Goal: Task Accomplishment & Management: Use online tool/utility

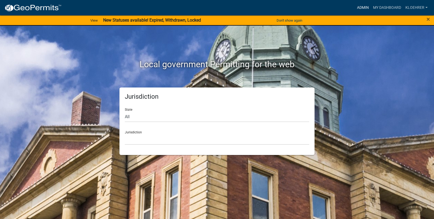
drag, startPoint x: 361, startPoint y: 5, endPoint x: 347, endPoint y: 7, distance: 13.7
click at [361, 5] on link "Admin" at bounding box center [363, 8] width 16 height 10
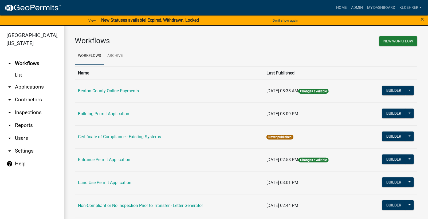
drag, startPoint x: 26, startPoint y: 125, endPoint x: 70, endPoint y: 120, distance: 43.5
click at [26, 125] on link "arrow_drop_down Reports" at bounding box center [32, 125] width 64 height 13
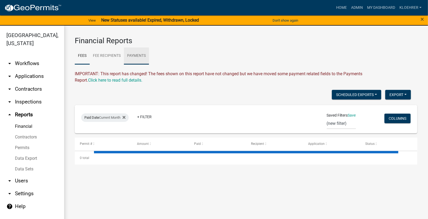
click at [138, 53] on link "Payments" at bounding box center [136, 56] width 25 height 17
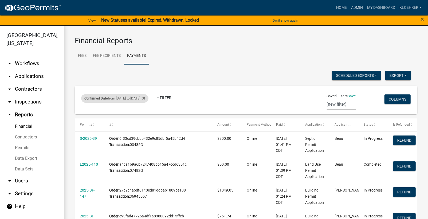
click at [115, 98] on div "Confirmed Date from [DATE] to [DATE]" at bounding box center [114, 98] width 67 height 9
select select "custom"
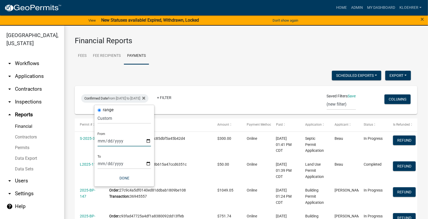
click at [106, 140] on input "[DATE]" at bounding box center [124, 141] width 53 height 11
type input "[DATE]"
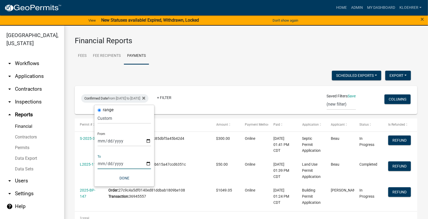
click at [109, 160] on input "[DATE]" at bounding box center [124, 163] width 53 height 11
type input "[DATE]"
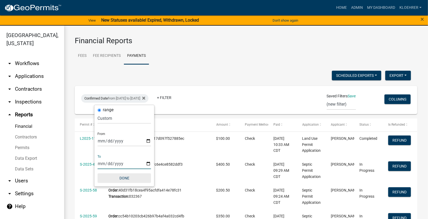
click at [124, 179] on button "Done" at bounding box center [124, 179] width 53 height 10
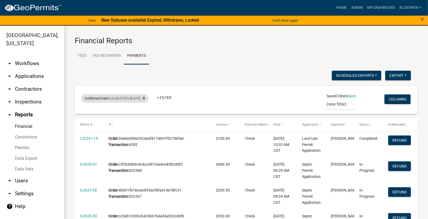
click at [129, 97] on div "Confirmed Date from [DATE] to [DATE]" at bounding box center [114, 98] width 67 height 9
select select "custom"
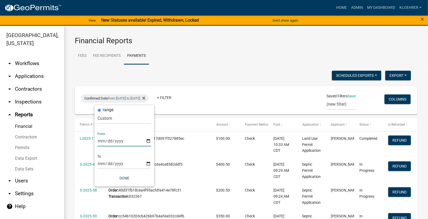
drag, startPoint x: 105, startPoint y: 141, endPoint x: 121, endPoint y: 132, distance: 17.9
click at [105, 141] on input "[DATE]" at bounding box center [124, 141] width 53 height 11
type input "[DATE]"
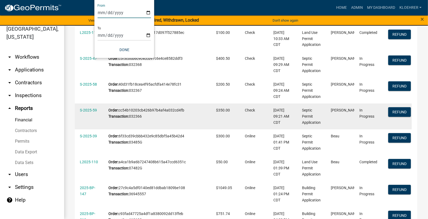
scroll to position [70, 0]
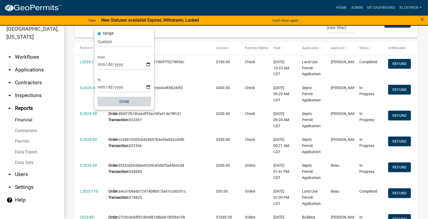
click at [126, 102] on button "Done" at bounding box center [124, 102] width 53 height 10
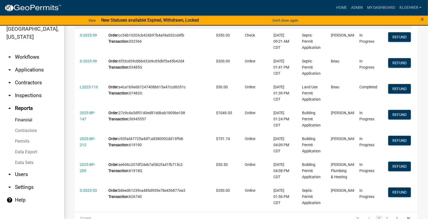
scroll to position [213, 0]
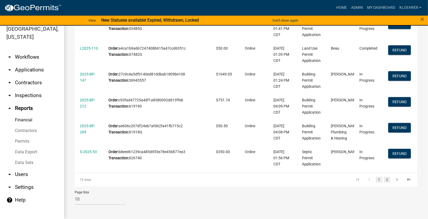
click at [384, 179] on link "2" at bounding box center [387, 180] width 6 height 6
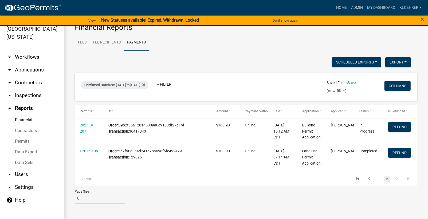
scroll to position [6, 0]
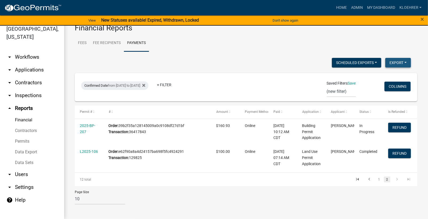
click at [396, 62] on button "Export" at bounding box center [398, 63] width 26 height 10
click at [369, 75] on button "Excel Format (.xlsx)" at bounding box center [386, 76] width 50 height 13
